Goal: Information Seeking & Learning: Learn about a topic

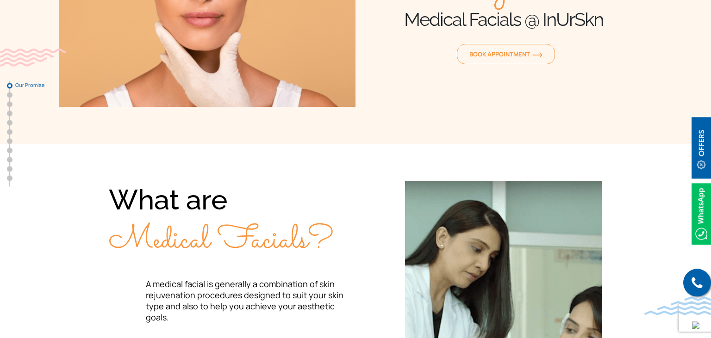
scroll to position [195, 0]
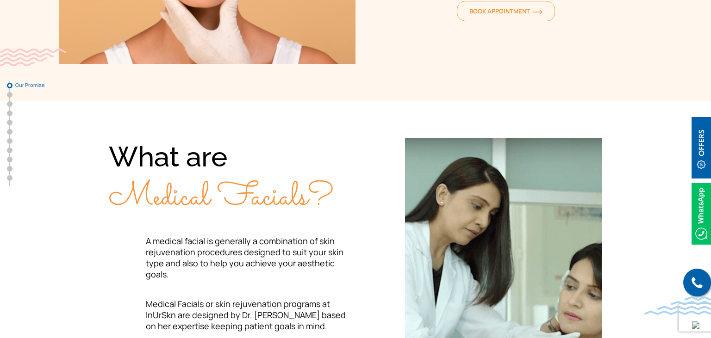
click at [701, 161] on img at bounding box center [701, 148] width 19 height 62
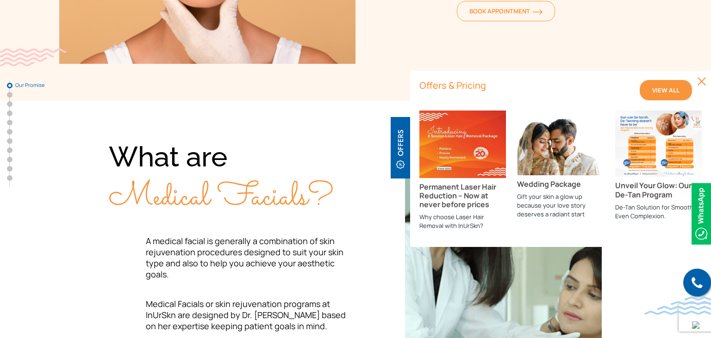
click at [674, 85] on link "View All" at bounding box center [666, 90] width 52 height 20
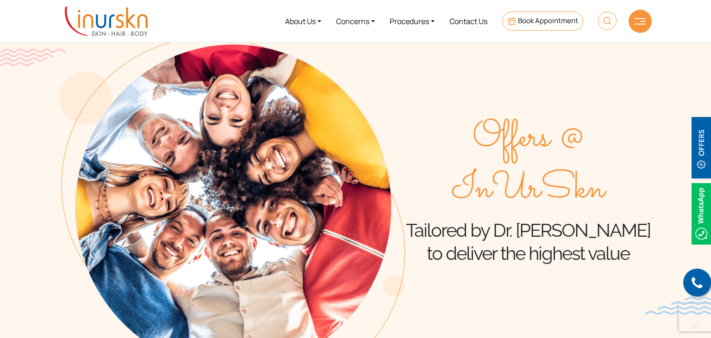
scroll to position [195, 0]
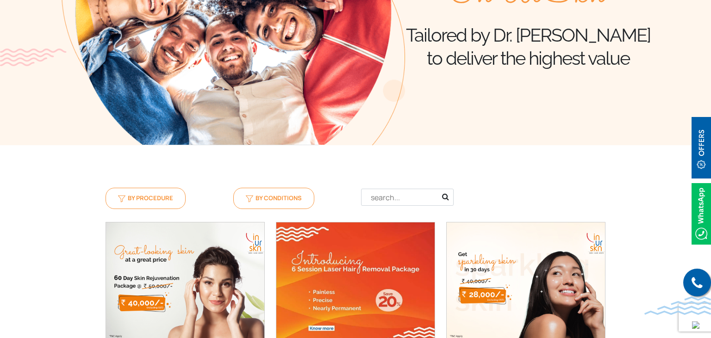
click at [391, 199] on input "text" at bounding box center [407, 197] width 93 height 17
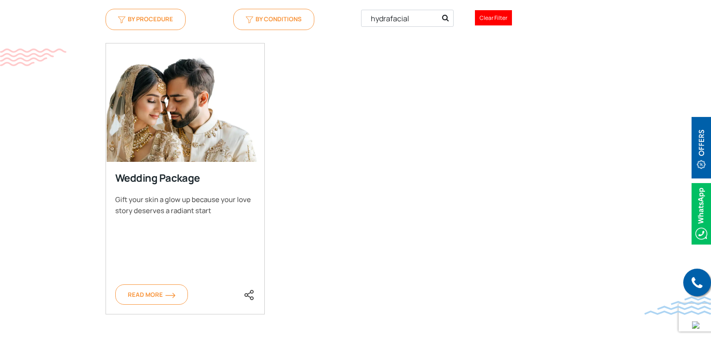
scroll to position [342, 0]
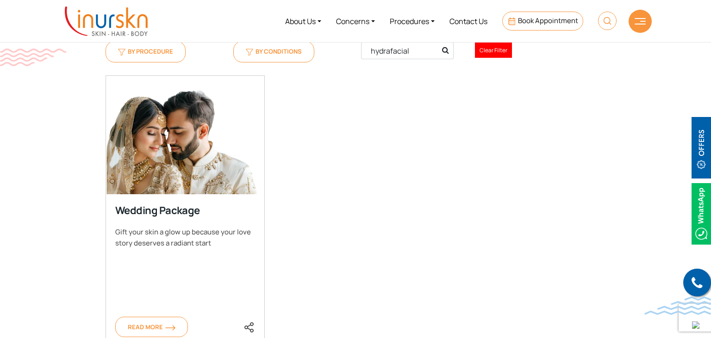
click at [388, 53] on input "hydrafacial" at bounding box center [407, 50] width 93 height 17
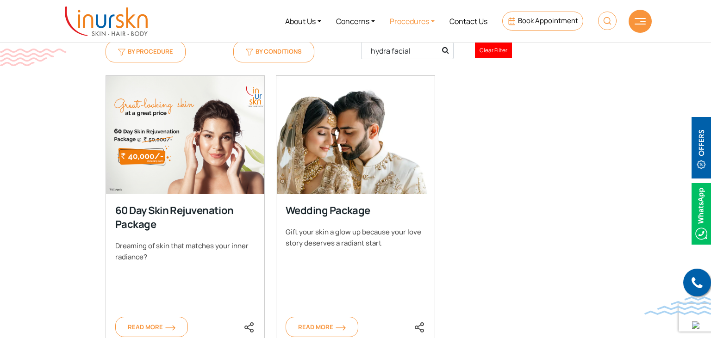
type input "hydra facial"
click at [431, 23] on link "Procedures" at bounding box center [412, 21] width 60 height 35
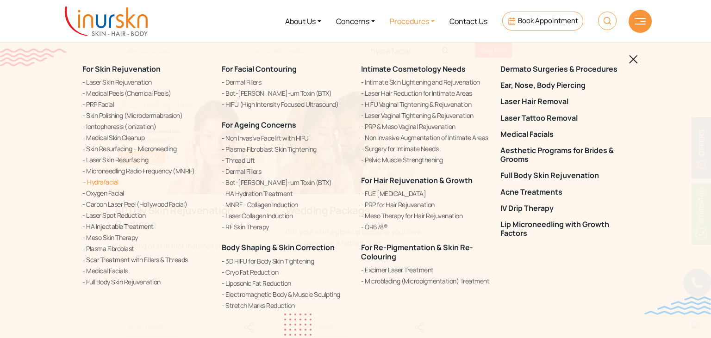
click at [104, 184] on link "Hydrafacial" at bounding box center [146, 182] width 128 height 10
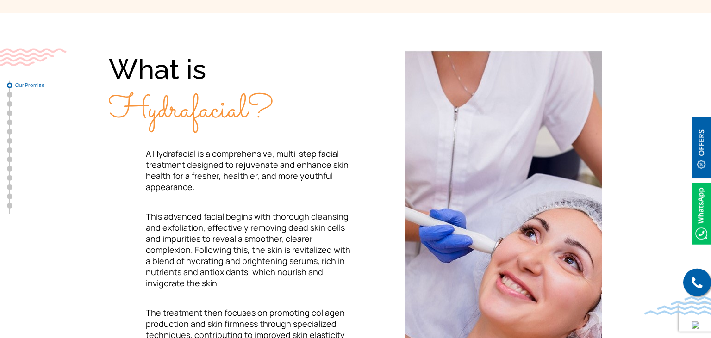
scroll to position [293, 0]
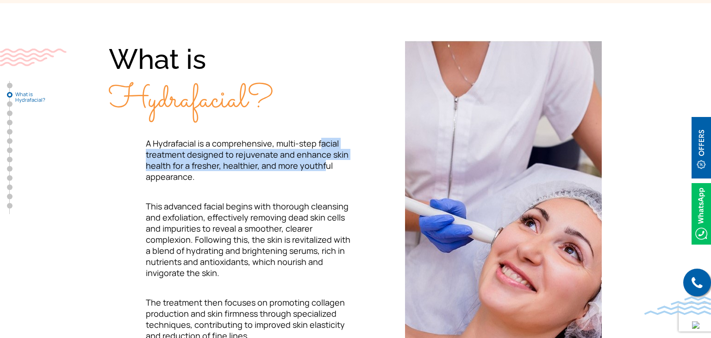
drag, startPoint x: 320, startPoint y: 138, endPoint x: 325, endPoint y: 161, distance: 23.1
click at [325, 161] on span "A Hydrafacial is a comprehensive, multi-step facial treatment designed to rejuv…" at bounding box center [247, 160] width 203 height 44
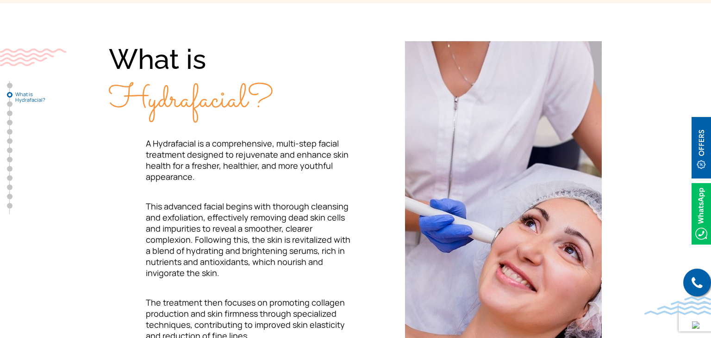
click at [326, 230] on p "This advanced facial begins with thorough cleansing and exfoliation, effectivel…" at bounding box center [232, 240] width 247 height 78
click at [310, 207] on p "This advanced facial begins with thorough cleansing and exfoliation, effectivel…" at bounding box center [232, 240] width 247 height 78
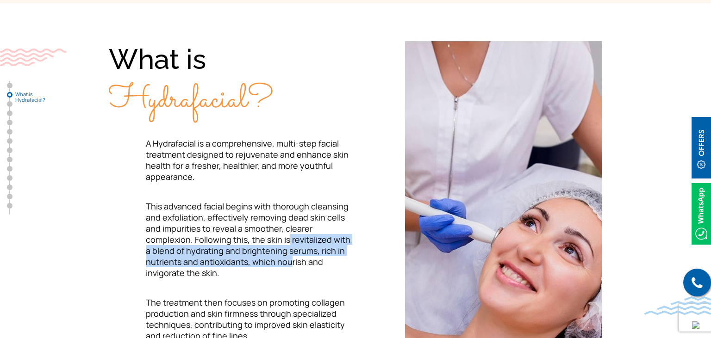
drag, startPoint x: 288, startPoint y: 235, endPoint x: 292, endPoint y: 264, distance: 29.4
click at [292, 264] on p "This advanced facial begins with thorough cleansing and exfoliation, effectivel…" at bounding box center [232, 240] width 247 height 78
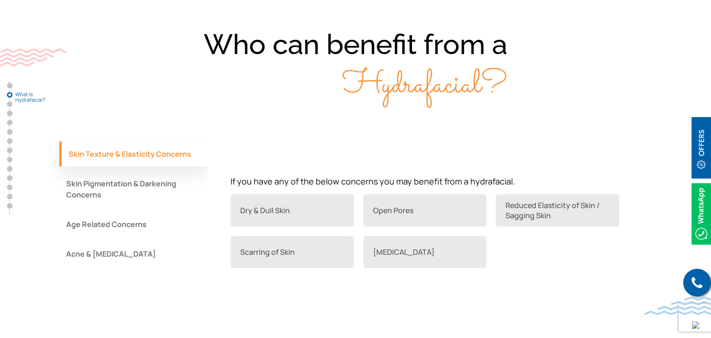
scroll to position [831, 0]
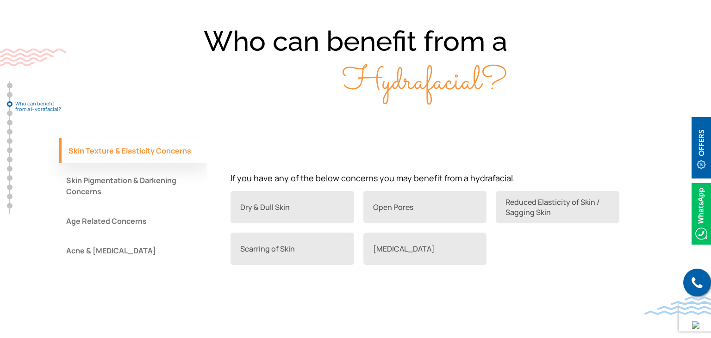
click at [141, 184] on button "Skin Pigmentation & Darkening Concerns" at bounding box center [133, 186] width 148 height 36
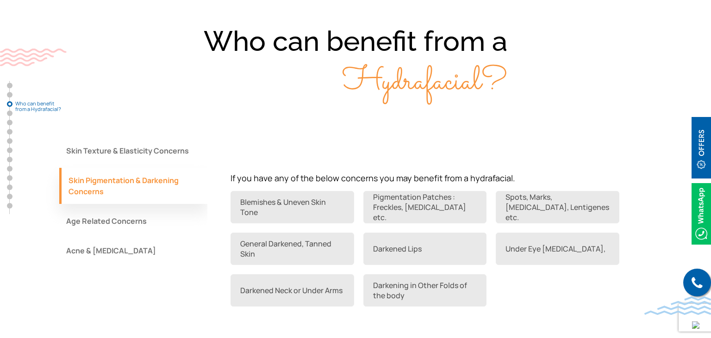
click at [127, 221] on button "Age Related Concerns" at bounding box center [133, 221] width 148 height 25
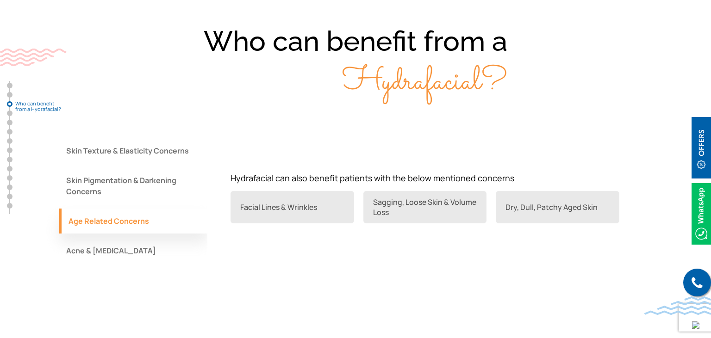
click at [126, 256] on button "Acne & [MEDICAL_DATA]" at bounding box center [133, 250] width 148 height 25
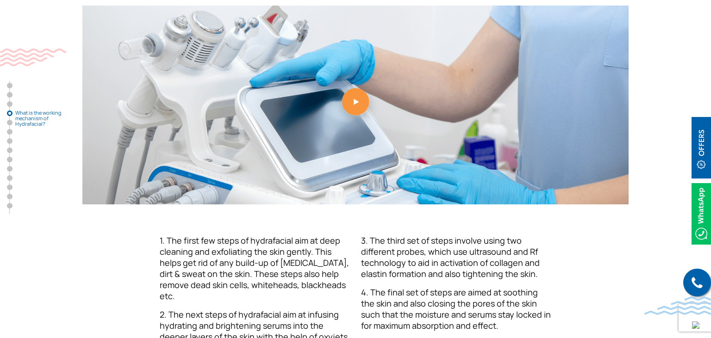
scroll to position [1320, 0]
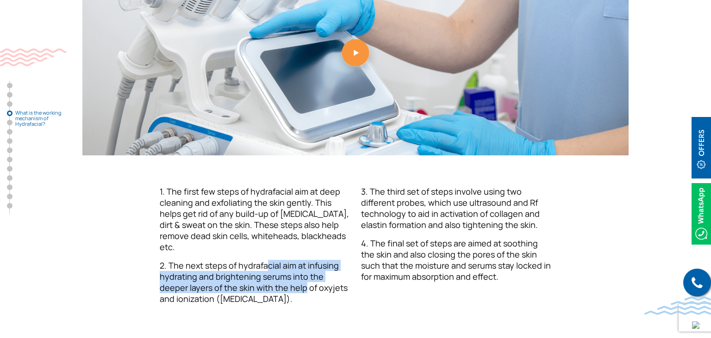
drag, startPoint x: 264, startPoint y: 253, endPoint x: 273, endPoint y: 274, distance: 22.8
click at [273, 274] on span "2. The next steps of hydrafacial aim at infusing hydrating and brightening seru…" at bounding box center [254, 282] width 188 height 44
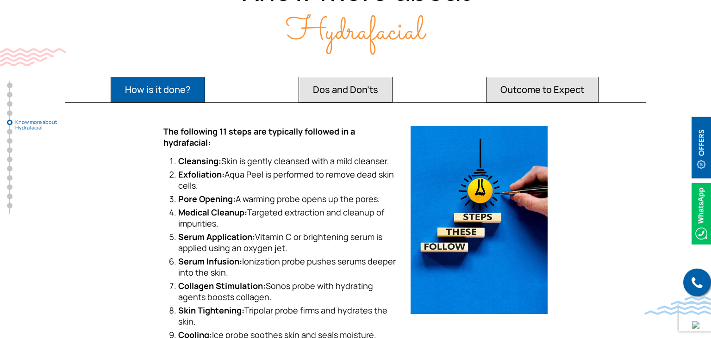
scroll to position [1760, 0]
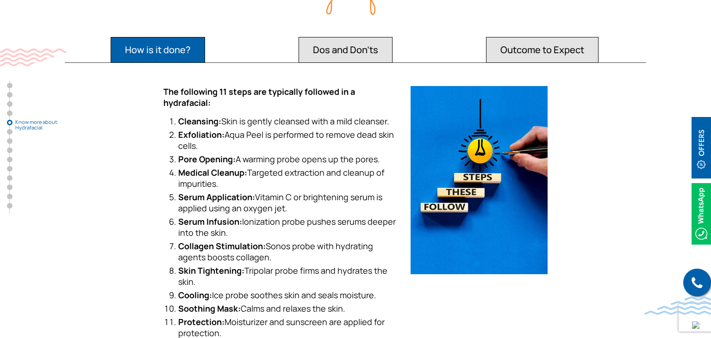
drag, startPoint x: 232, startPoint y: 119, endPoint x: 258, endPoint y: 140, distance: 33.0
click at [258, 140] on ol "Cleansing: Skin is gently cleansed with a mild cleanser. Exfoliation: Aqua Peel…" at bounding box center [281, 227] width 236 height 223
drag, startPoint x: 244, startPoint y: 148, endPoint x: 378, endPoint y: 145, distance: 134.3
click at [378, 154] on li "Pore Opening: A warming probe opens up the pores." at bounding box center [288, 159] width 221 height 11
drag, startPoint x: 254, startPoint y: 158, endPoint x: 273, endPoint y: 168, distance: 21.1
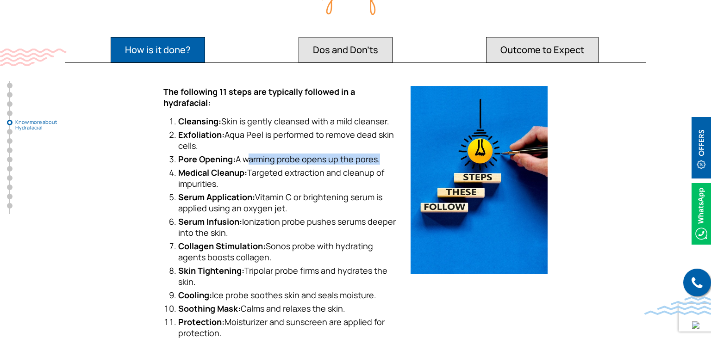
click at [273, 168] on li "Medical Cleanup: Targeted extraction and cleanup of impurities." at bounding box center [288, 178] width 221 height 22
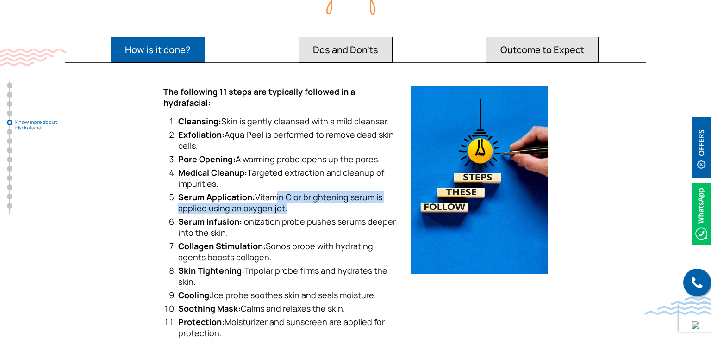
drag, startPoint x: 272, startPoint y: 181, endPoint x: 283, endPoint y: 194, distance: 16.7
click at [283, 194] on li "Serum Application: Vitamin C or brightening serum is applied using an oxygen je…" at bounding box center [288, 203] width 221 height 22
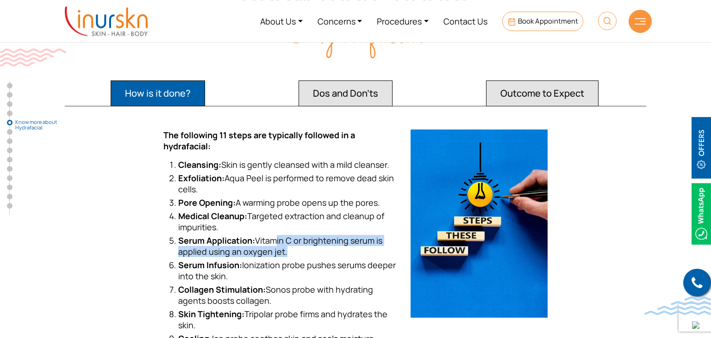
scroll to position [1711, 0]
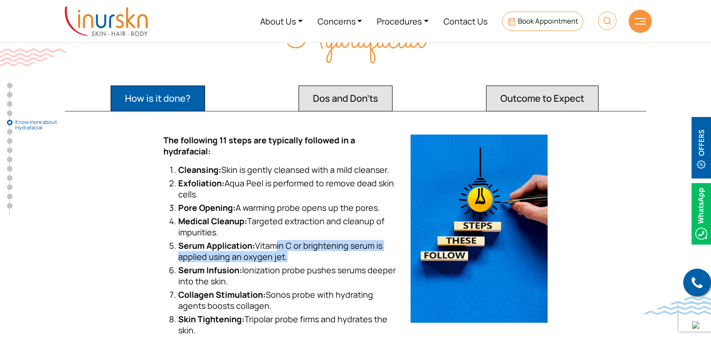
click at [205, 86] on button "Dos and Don'ts" at bounding box center [158, 99] width 94 height 26
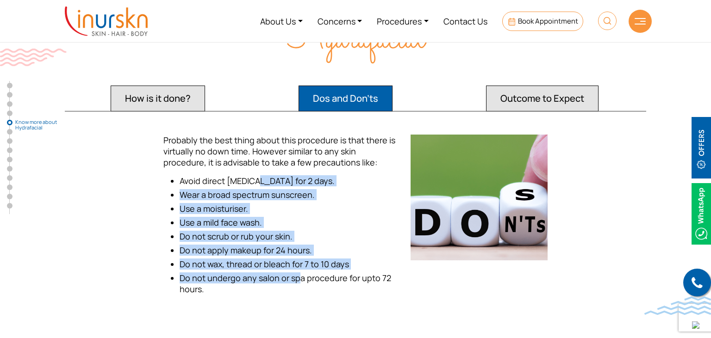
drag, startPoint x: 256, startPoint y: 168, endPoint x: 300, endPoint y: 263, distance: 105.6
click at [300, 263] on ul "Avoid direct [MEDICAL_DATA] for 2 days. Wear a broad spectrum sunscreen. Use a …" at bounding box center [289, 235] width 219 height 120
click at [223, 189] on span "Wear a broad spectrum sunscreen." at bounding box center [247, 194] width 135 height 11
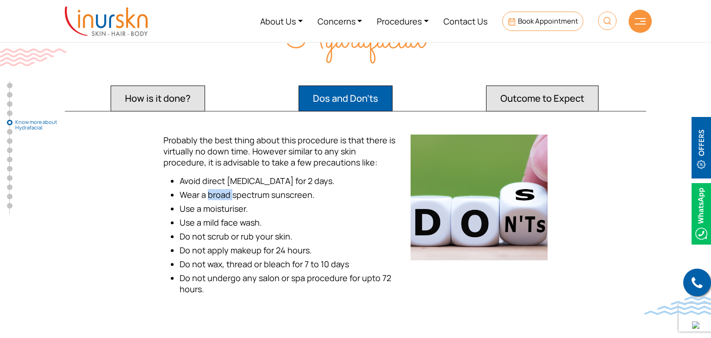
click at [223, 189] on span "Wear a broad spectrum sunscreen." at bounding box center [247, 194] width 135 height 11
click at [236, 203] on span "Use a moisturiser." at bounding box center [214, 208] width 69 height 11
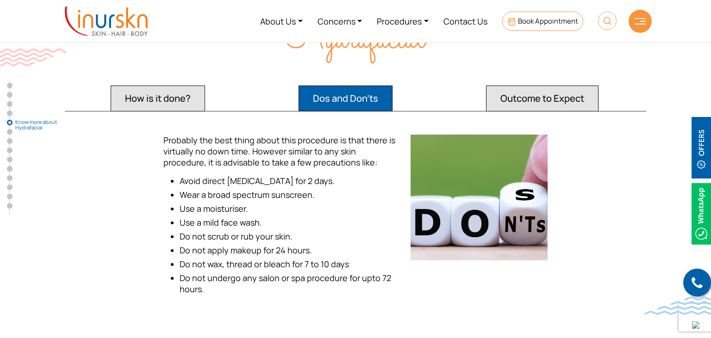
click at [228, 217] on span "Use a mild face wash." at bounding box center [221, 222] width 82 height 11
click at [231, 245] on span "Do not apply makeup for 24 hours." at bounding box center [246, 250] width 132 height 11
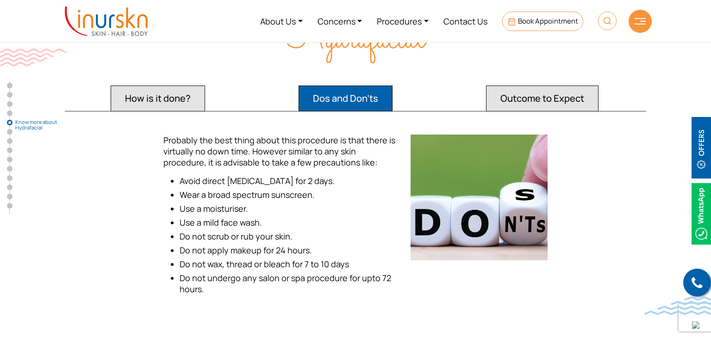
click at [216, 246] on ul "Avoid direct [MEDICAL_DATA] for 2 days. Wear a broad spectrum sunscreen. Use a …" at bounding box center [289, 235] width 219 height 120
click at [271, 273] on span "Do not undergo any salon or spa procedure for upto 72 hours." at bounding box center [286, 284] width 212 height 22
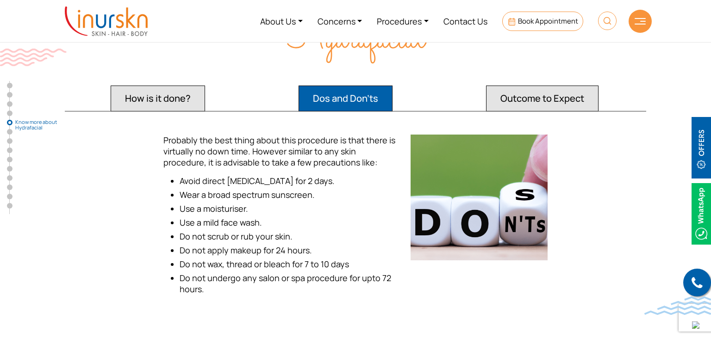
click at [271, 273] on span "Do not undergo any salon or spa procedure for upto 72 hours." at bounding box center [286, 284] width 212 height 22
click at [216, 273] on span "Do not undergo any salon or spa procedure for upto 72 hours." at bounding box center [286, 284] width 212 height 22
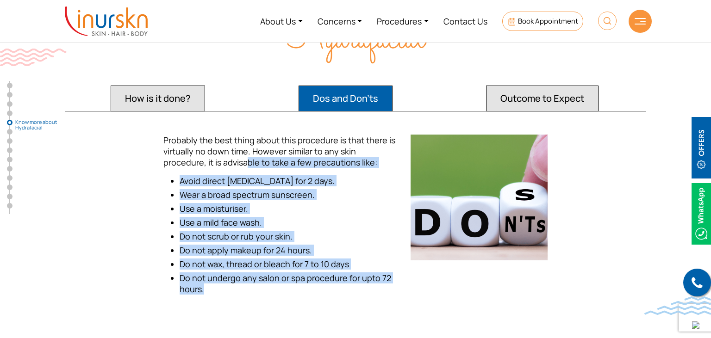
drag, startPoint x: 203, startPoint y: 157, endPoint x: 241, endPoint y: 279, distance: 127.0
click at [238, 285] on div "Probably the best thing about this procedure is that there is virtually no down…" at bounding box center [281, 220] width 247 height 170
click at [241, 231] on span "Do not scrub or rub your skin." at bounding box center [236, 236] width 113 height 11
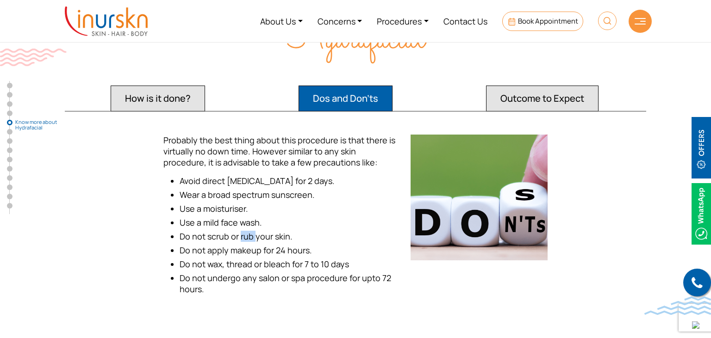
click at [241, 231] on span "Do not scrub or rub your skin." at bounding box center [236, 236] width 113 height 11
click at [205, 92] on button "Outcome to Expect" at bounding box center [158, 99] width 94 height 26
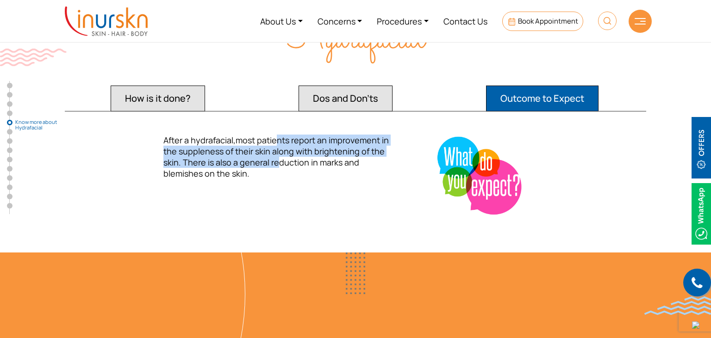
drag, startPoint x: 274, startPoint y: 125, endPoint x: 277, endPoint y: 153, distance: 27.9
click at [277, 153] on span "After a hydrafacial,most patients report an improvement in the suppleness of th…" at bounding box center [275, 157] width 225 height 44
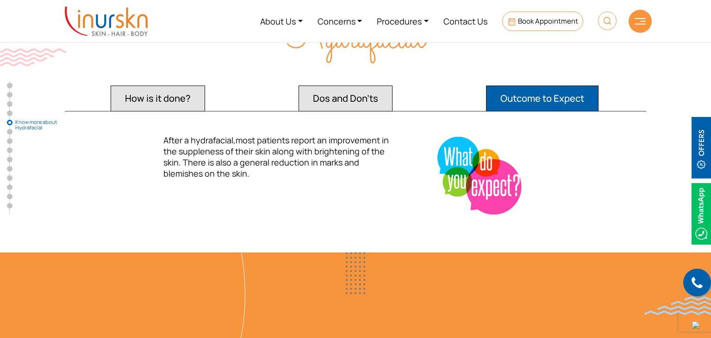
click at [293, 147] on span "After a hydrafacial,most patients report an improvement in the suppleness of th…" at bounding box center [275, 157] width 225 height 44
click at [205, 86] on button "Dos and Don'ts" at bounding box center [158, 99] width 94 height 26
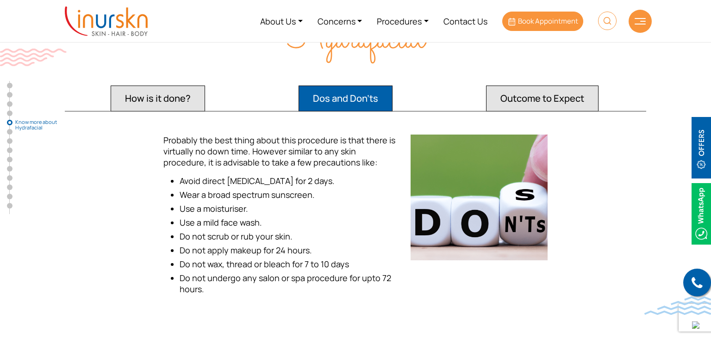
click at [547, 19] on span "Book Appointment" at bounding box center [548, 21] width 60 height 10
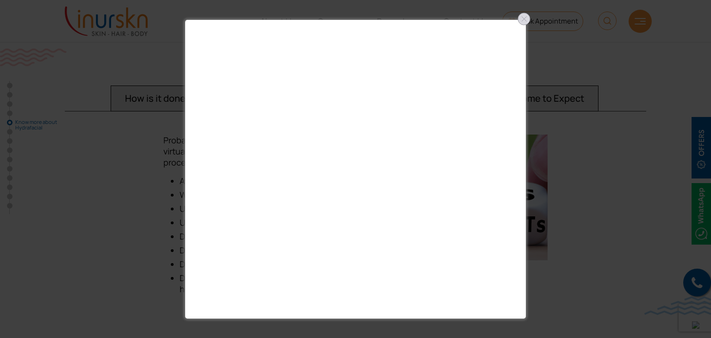
click at [525, 14] on div at bounding box center [524, 19] width 15 height 15
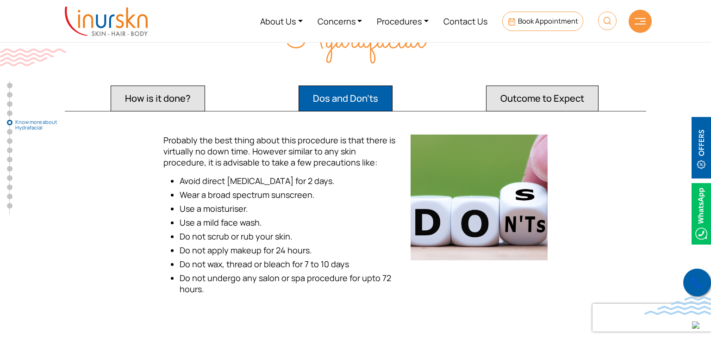
click at [698, 285] on icon at bounding box center [697, 283] width 11 height 14
click at [463, 24] on link "Contact Us" at bounding box center [465, 21] width 59 height 35
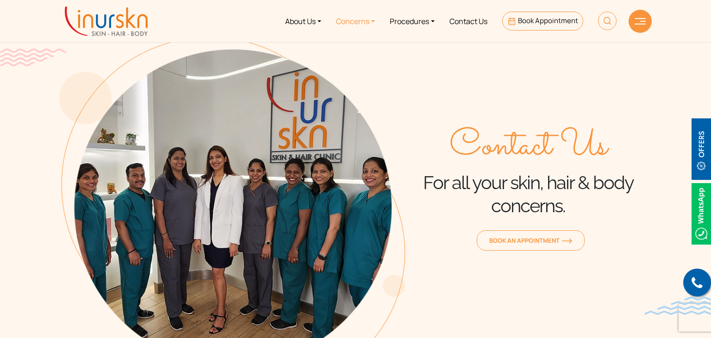
click at [367, 22] on link "Concerns" at bounding box center [356, 21] width 54 height 35
